Goal: Task Accomplishment & Management: Manage account settings

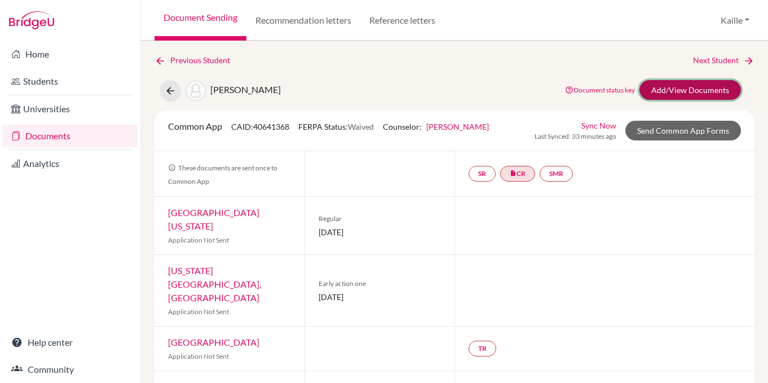
click at [706, 95] on link "Add/View Documents" at bounding box center [691, 90] width 102 height 20
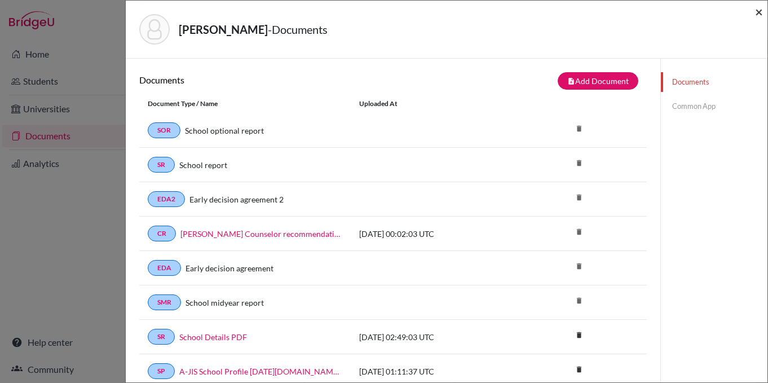
click at [759, 14] on span "×" at bounding box center [759, 11] width 8 height 16
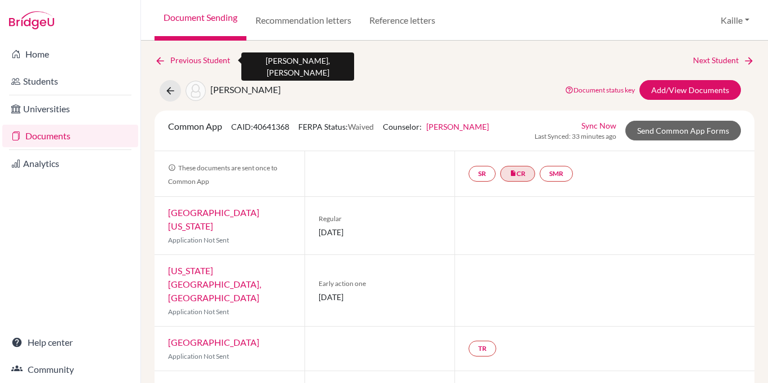
click at [179, 59] on link "Previous Student" at bounding box center [197, 60] width 85 height 12
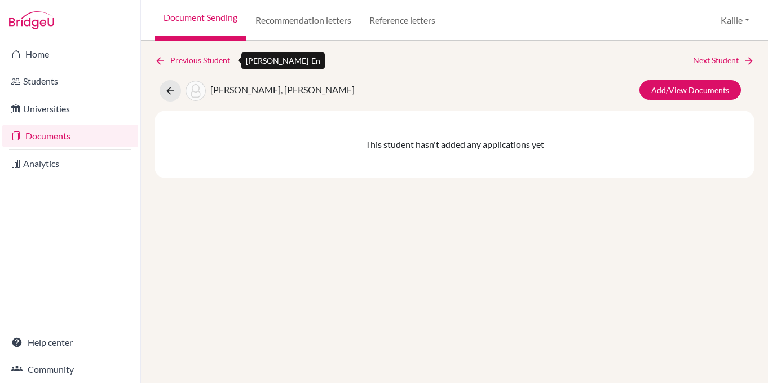
click at [180, 61] on link "Previous Student" at bounding box center [197, 60] width 85 height 12
click at [53, 137] on link "Documents" at bounding box center [70, 136] width 136 height 23
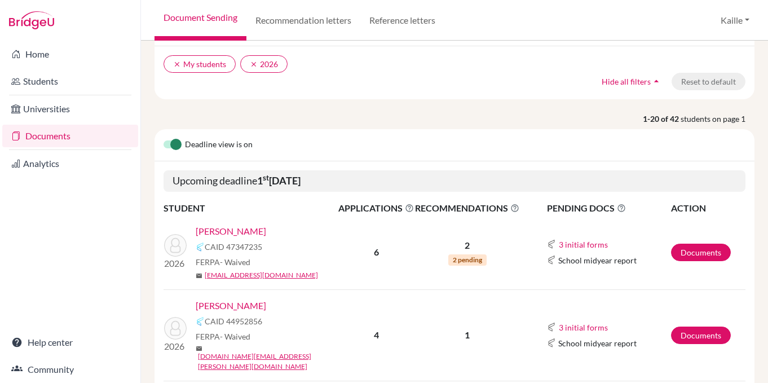
scroll to position [85, 0]
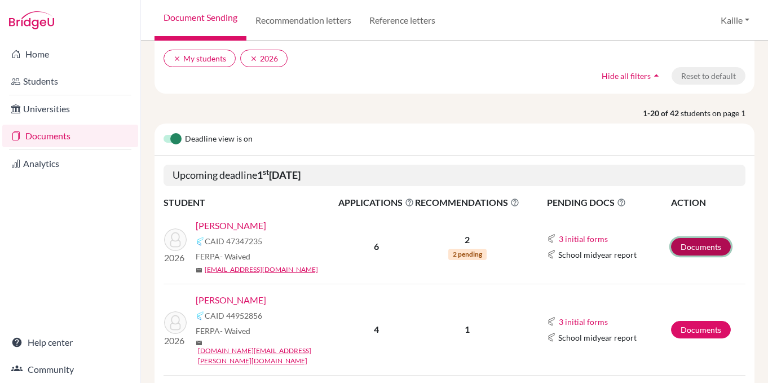
click at [687, 246] on link "Documents" at bounding box center [701, 246] width 60 height 17
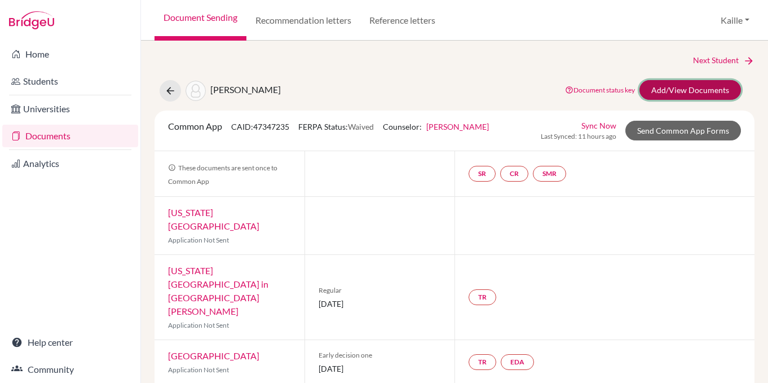
click at [698, 87] on link "Add/View Documents" at bounding box center [691, 90] width 102 height 20
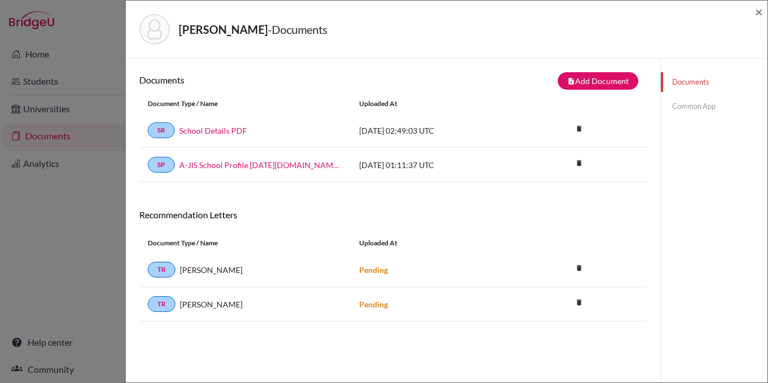
click at [696, 102] on link "Common App" at bounding box center [714, 106] width 107 height 20
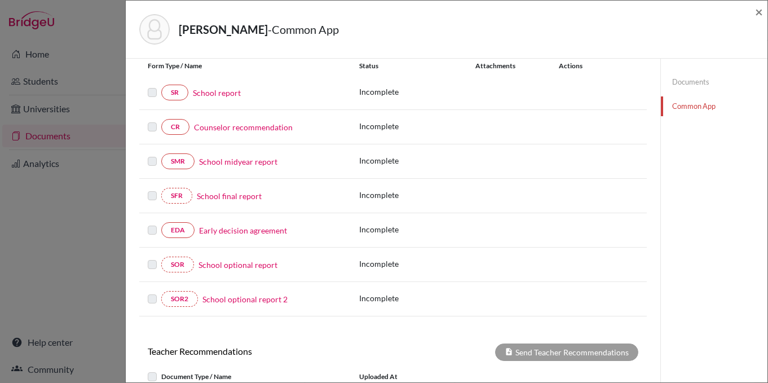
scroll to position [134, 0]
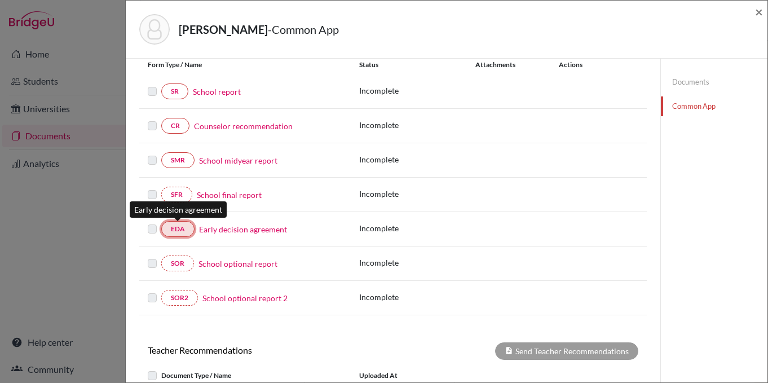
click at [174, 227] on link "EDA" at bounding box center [177, 229] width 33 height 16
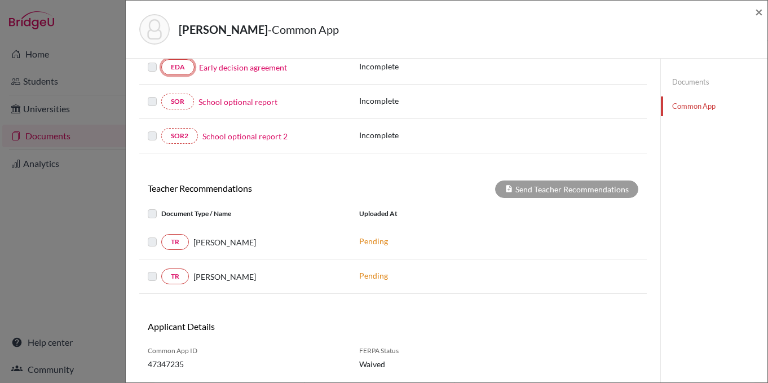
scroll to position [0, 0]
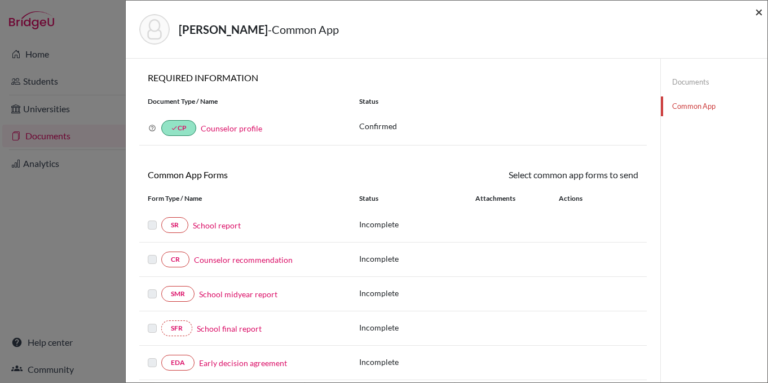
click at [760, 14] on span "×" at bounding box center [759, 11] width 8 height 16
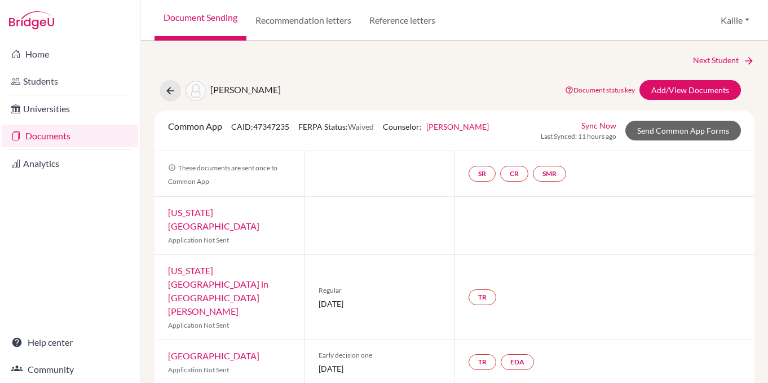
click at [54, 140] on link "Documents" at bounding box center [70, 136] width 136 height 23
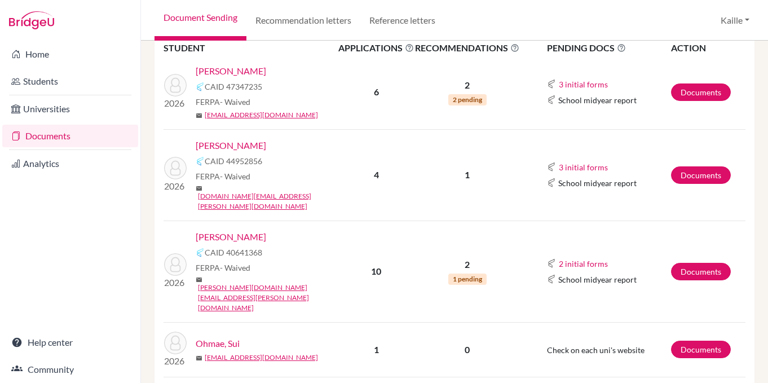
scroll to position [283, 0]
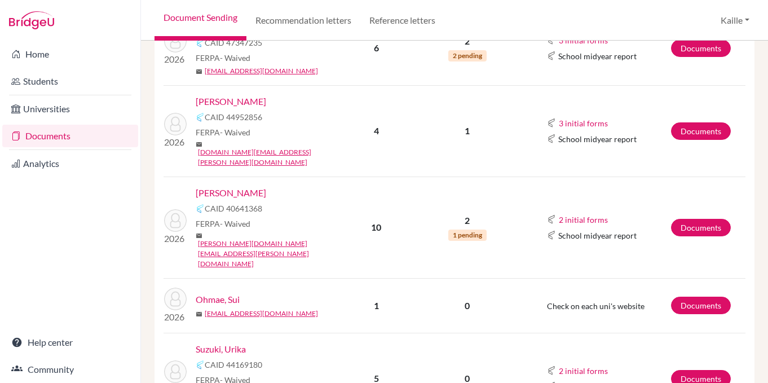
click at [229, 186] on link "[PERSON_NAME]" at bounding box center [231, 193] width 70 height 14
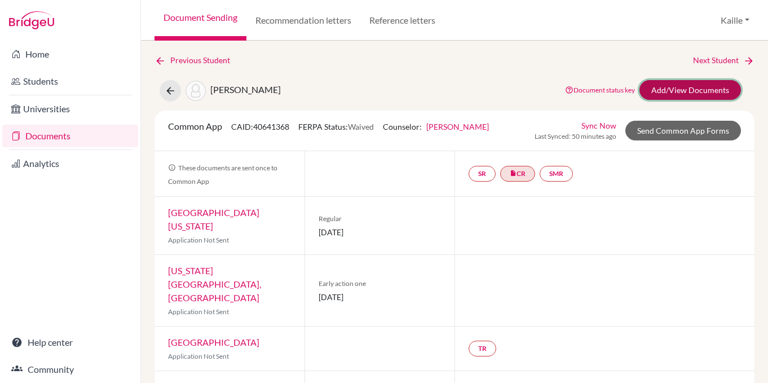
click at [722, 90] on link "Add/View Documents" at bounding box center [691, 90] width 102 height 20
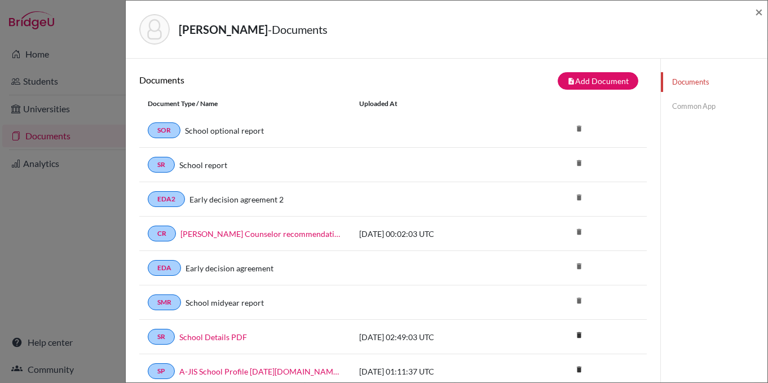
click at [695, 109] on link "Common App" at bounding box center [714, 106] width 107 height 20
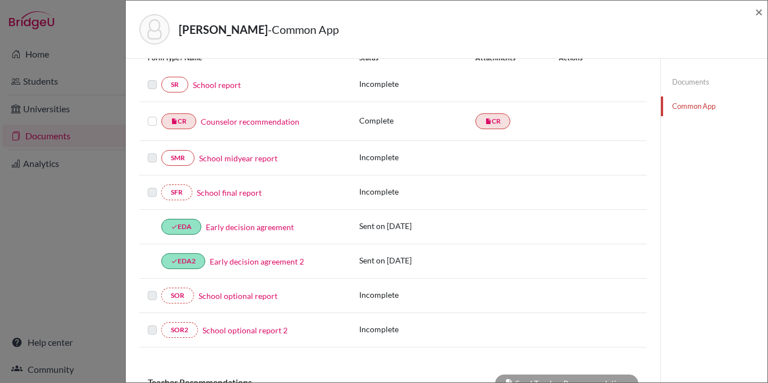
scroll to position [141, 0]
click at [184, 158] on link "SMR" at bounding box center [177, 157] width 33 height 16
click at [178, 88] on link "SR" at bounding box center [174, 84] width 27 height 16
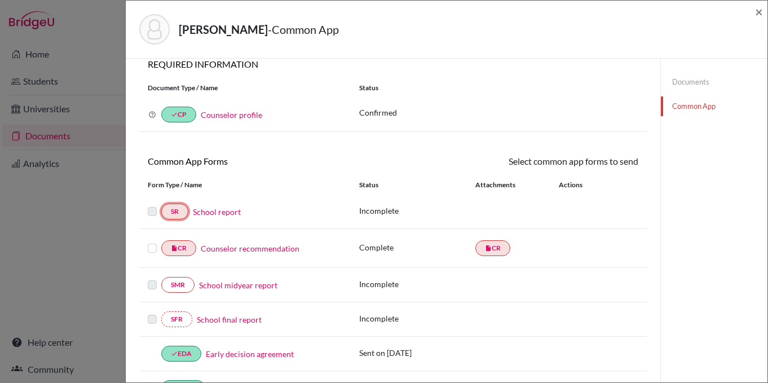
scroll to position [0, 0]
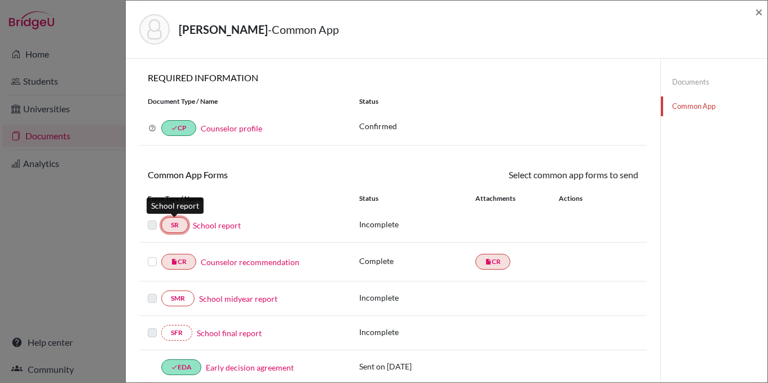
click at [173, 230] on link "SR" at bounding box center [174, 225] width 27 height 16
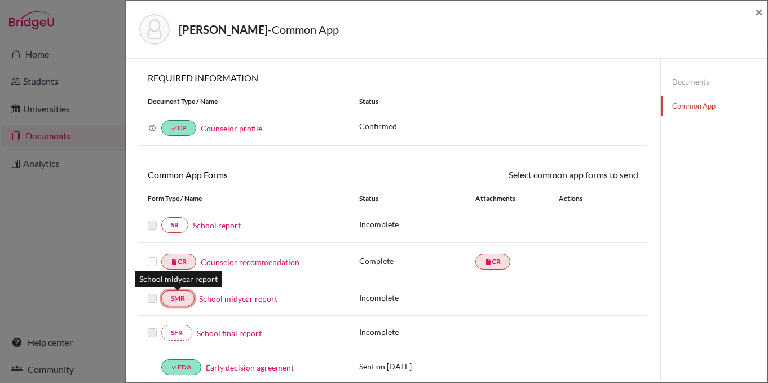
click at [188, 301] on link "SMR" at bounding box center [177, 298] width 33 height 16
click at [435, 296] on p "Incomplete" at bounding box center [417, 298] width 116 height 12
click at [514, 100] on div "Status" at bounding box center [499, 101] width 296 height 10
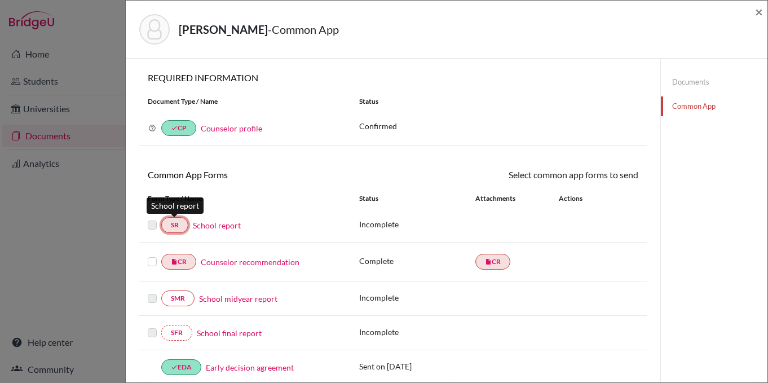
click at [181, 226] on link "SR" at bounding box center [174, 225] width 27 height 16
click at [153, 255] on label at bounding box center [152, 255] width 9 height 0
click at [0, 0] on input "checkbox" at bounding box center [0, 0] width 0 height 0
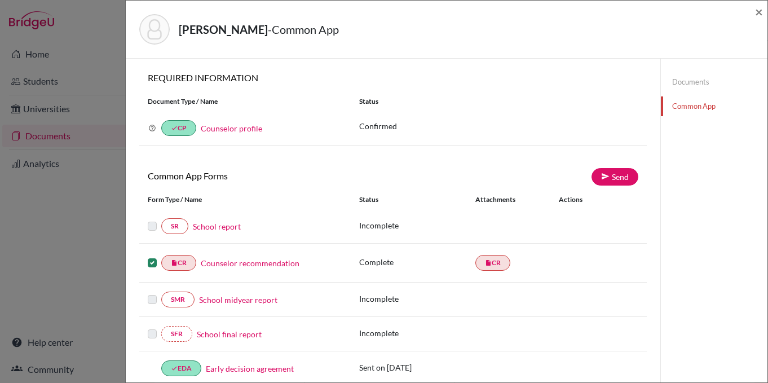
click at [151, 256] on label at bounding box center [152, 256] width 9 height 0
click at [0, 0] on input "checkbox" at bounding box center [0, 0] width 0 height 0
click at [761, 14] on span "×" at bounding box center [759, 11] width 8 height 16
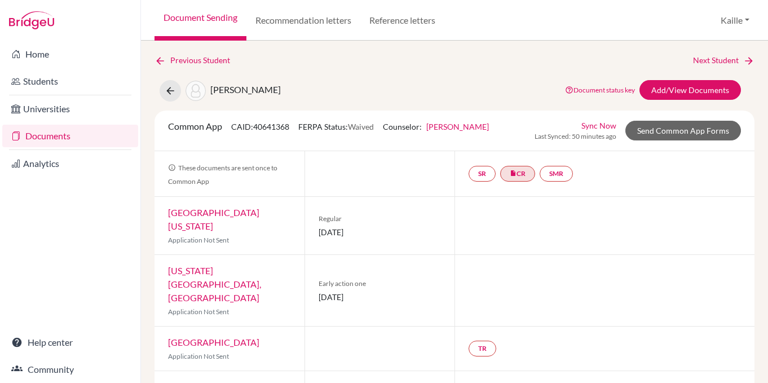
click at [227, 17] on link "Document Sending" at bounding box center [201, 20] width 92 height 41
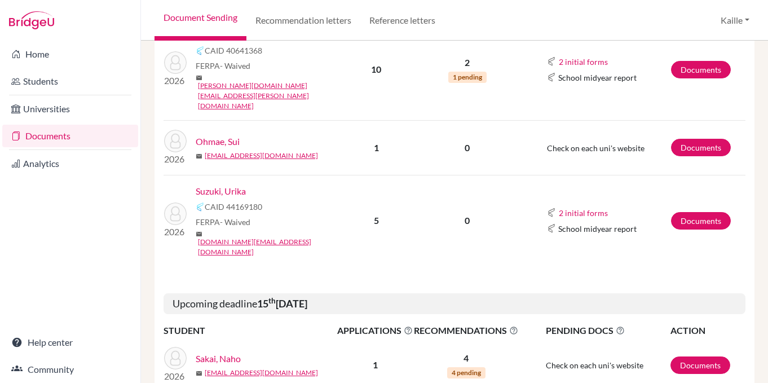
scroll to position [451, 0]
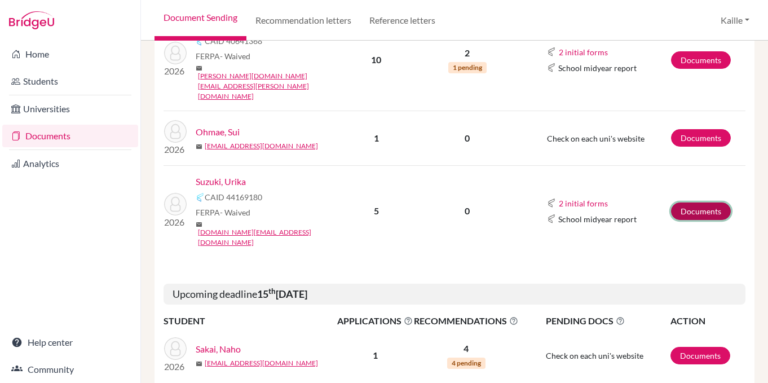
click at [694, 202] on link "Documents" at bounding box center [701, 210] width 60 height 17
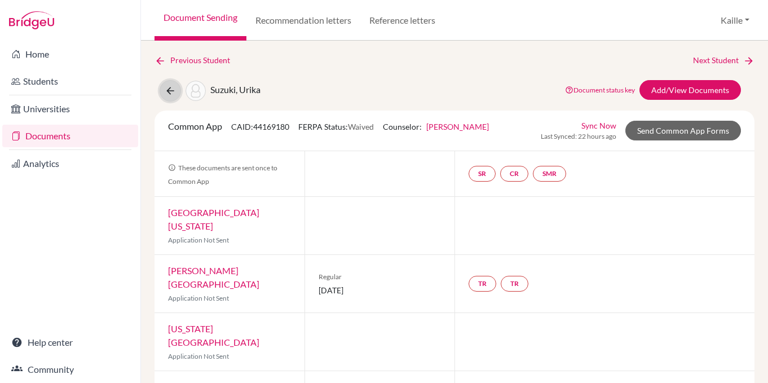
click at [170, 96] on icon at bounding box center [170, 90] width 11 height 11
